Goal: Check status: Check status

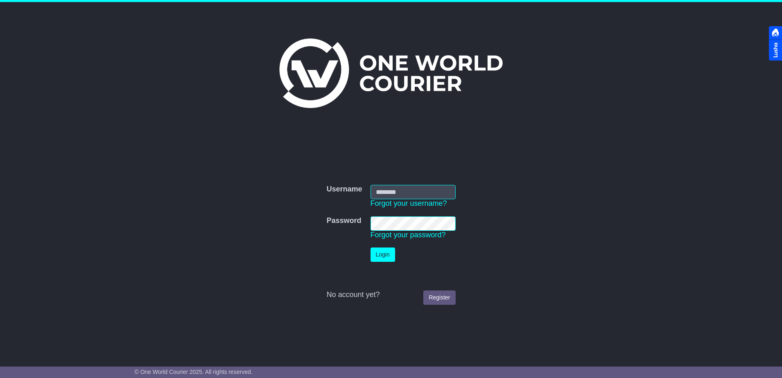
type input "**********"
click at [387, 257] on button "Login" at bounding box center [383, 255] width 25 height 14
